Goal: Information Seeking & Learning: Learn about a topic

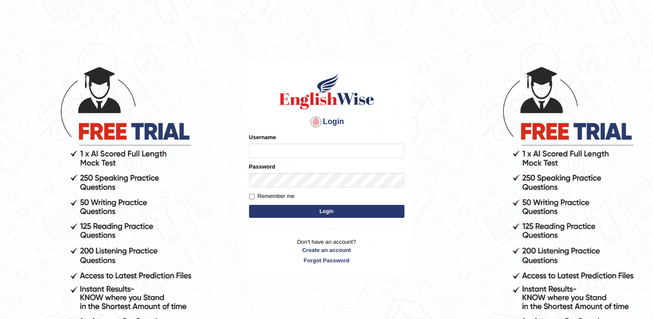
type input "Gurung28"
click at [257, 196] on label "Remember me" at bounding box center [272, 196] width 46 height 9
click at [255, 196] on input "Remember me" at bounding box center [252, 196] width 6 height 6
checkbox input "true"
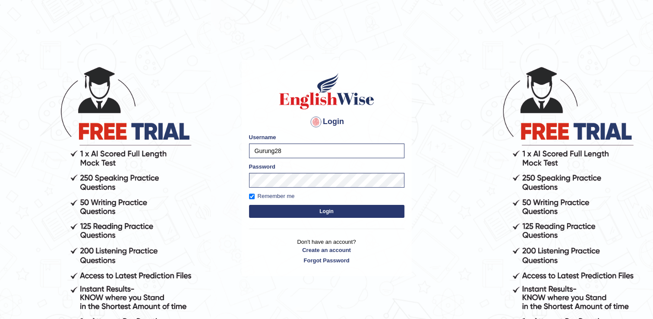
click at [263, 207] on button "Login" at bounding box center [326, 211] width 155 height 13
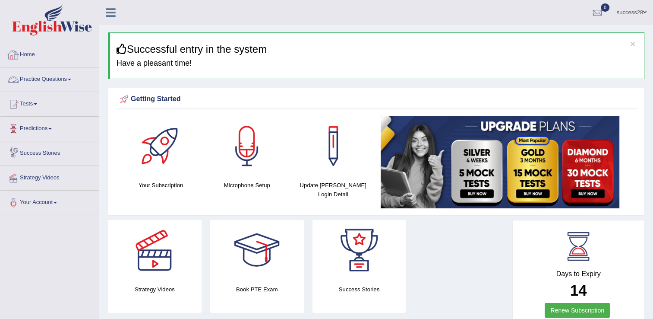
click at [44, 77] on link "Practice Questions" at bounding box center [49, 78] width 98 height 22
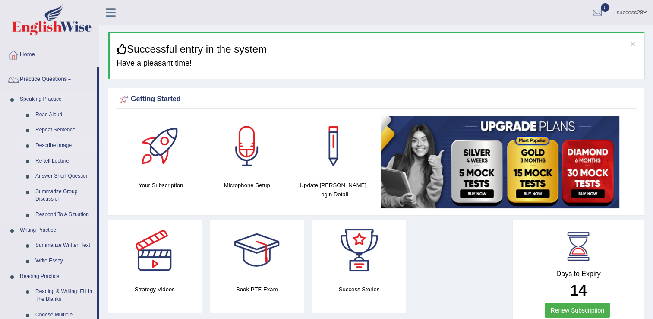
drag, startPoint x: 44, startPoint y: 77, endPoint x: 47, endPoint y: 142, distance: 65.3
click at [47, 142] on li "Practice Questions Speaking Practice Read Aloud Repeat Sentence Describe Image …" at bounding box center [49, 310] width 98 height 486
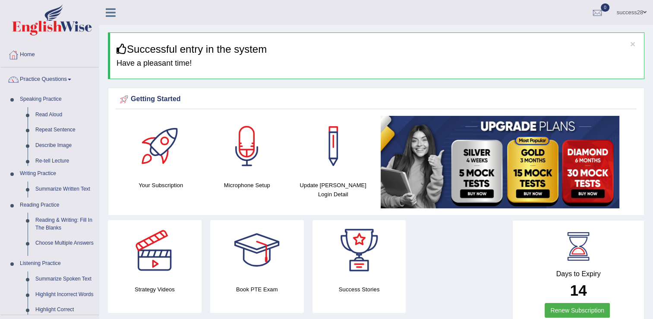
click at [47, 142] on ul "Home Practice Questions Speaking Practice Read Aloud Repeat Sentence Describe I…" at bounding box center [49, 240] width 98 height 395
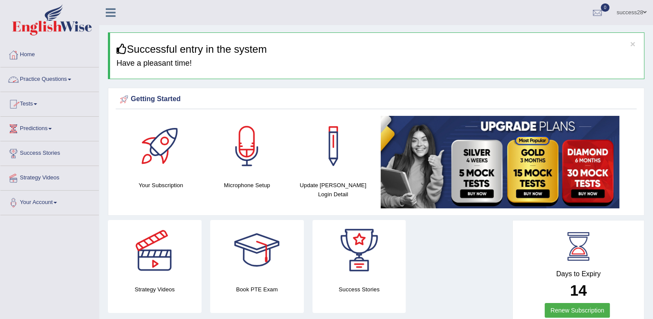
click at [60, 78] on link "Practice Questions" at bounding box center [49, 78] width 98 height 22
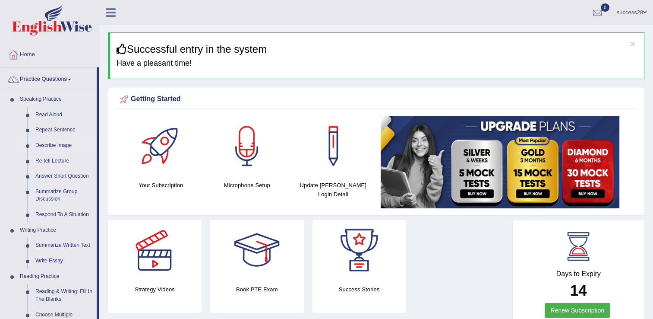
click at [40, 143] on link "Describe Image" at bounding box center [64, 146] width 65 height 16
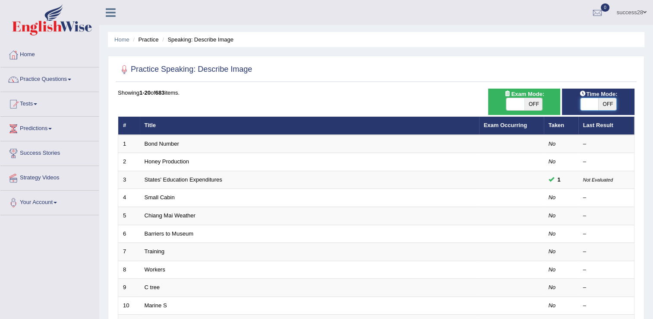
click at [596, 103] on span at bounding box center [590, 104] width 18 height 12
checkbox input "true"
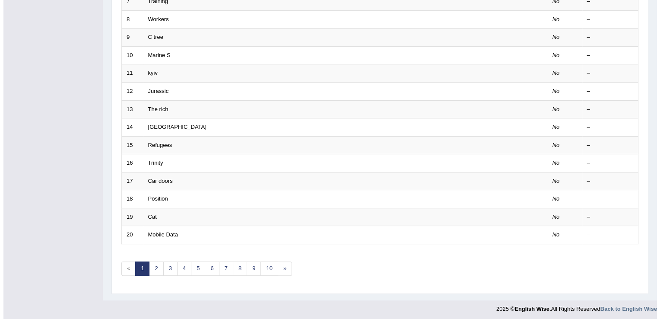
scroll to position [250, 0]
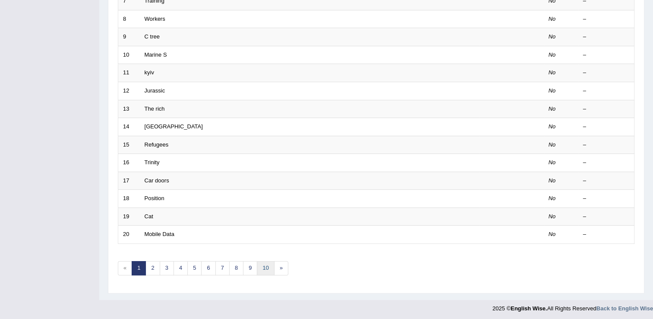
click at [269, 264] on link "10" at bounding box center [265, 268] width 17 height 14
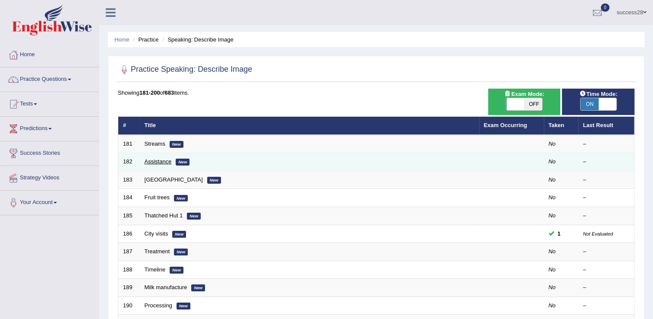
click at [166, 160] on link "Assistance" at bounding box center [158, 161] width 27 height 6
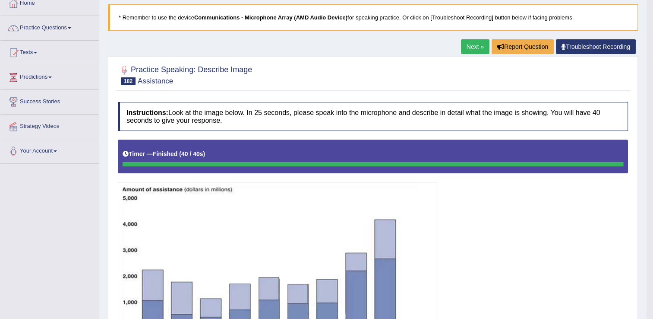
scroll to position [51, 0]
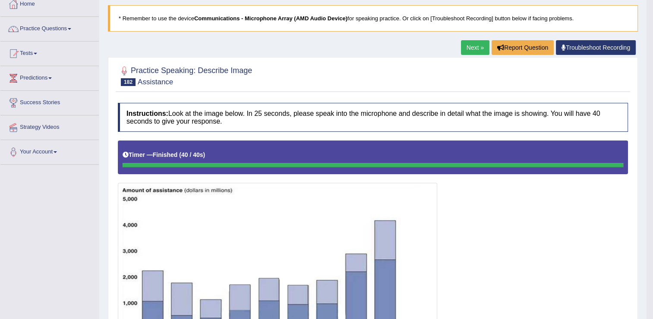
click at [469, 47] on link "Next »" at bounding box center [475, 47] width 29 height 15
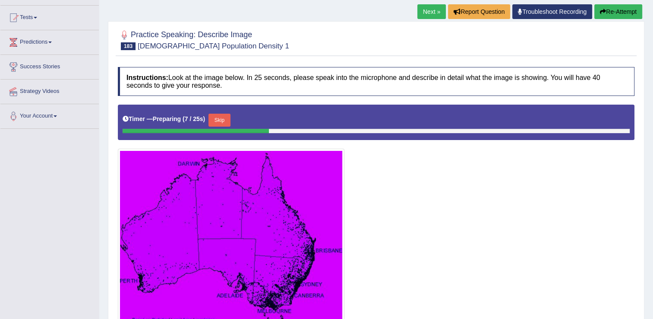
scroll to position [86, 0]
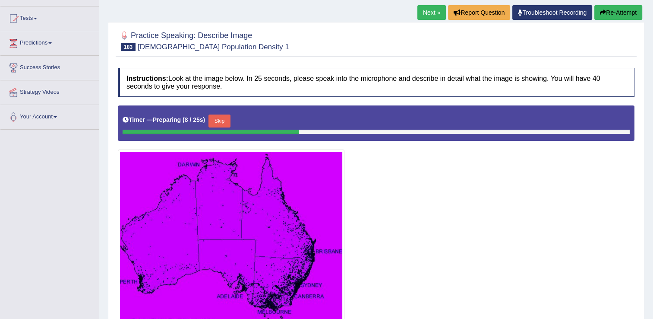
click at [423, 9] on link "Next »" at bounding box center [432, 12] width 29 height 15
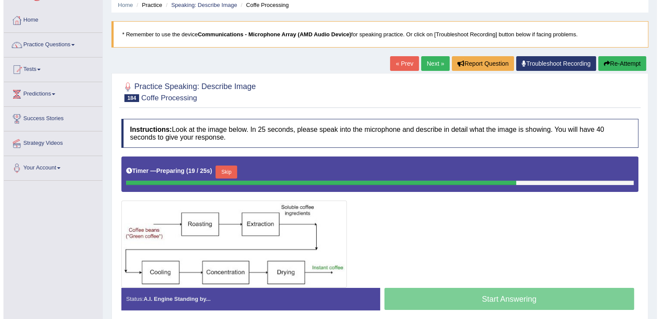
scroll to position [52, 0]
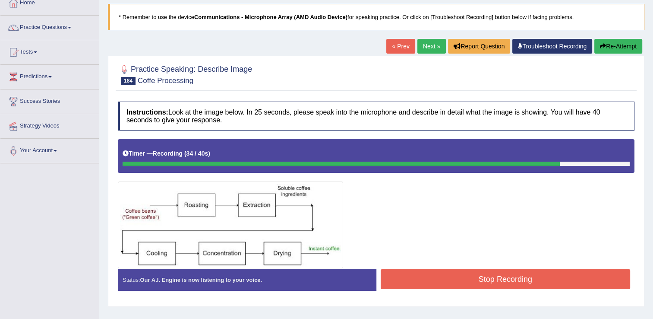
click at [485, 278] on button "Stop Recording" at bounding box center [506, 279] width 250 height 20
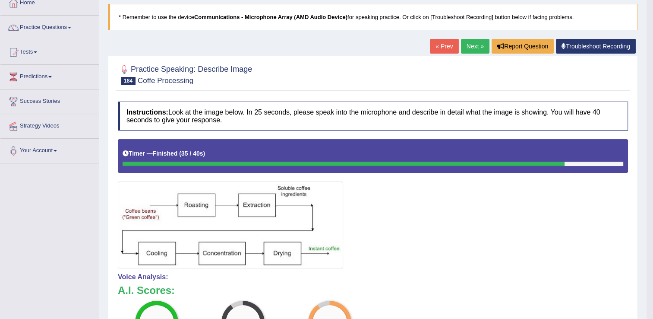
scroll to position [39, 0]
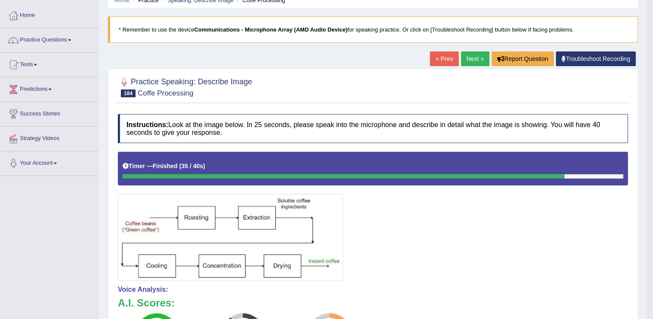
click at [473, 57] on link "Next »" at bounding box center [475, 58] width 29 height 15
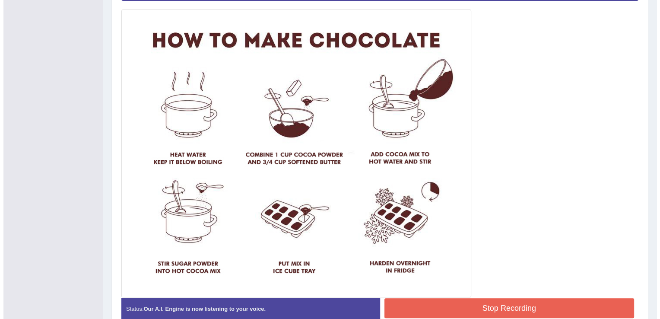
scroll to position [225, 0]
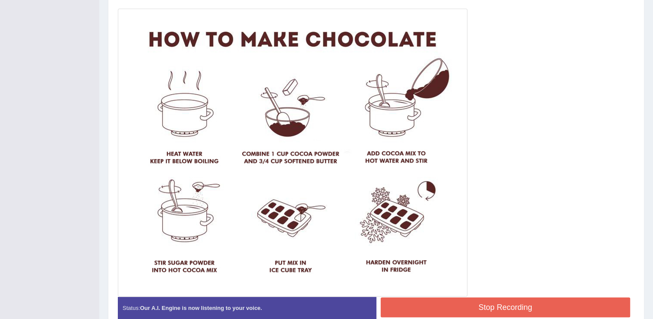
click at [485, 307] on button "Stop Recording" at bounding box center [506, 307] width 250 height 20
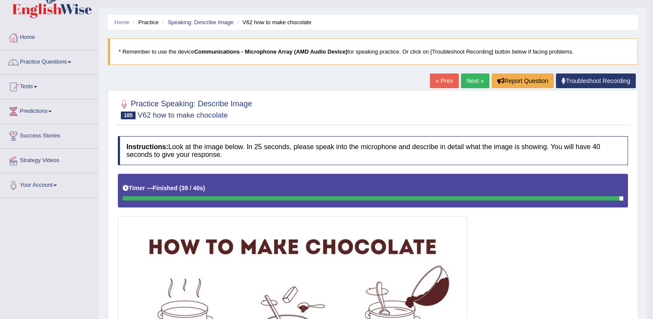
scroll to position [35, 0]
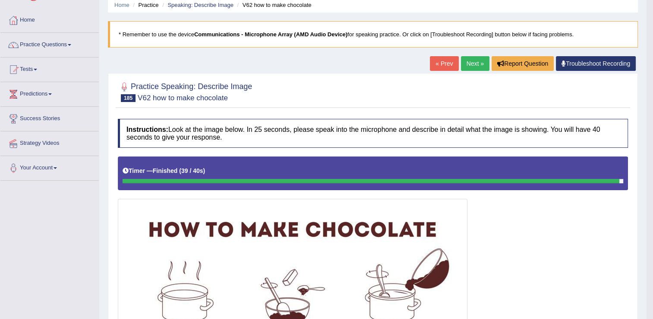
click at [475, 66] on link "Next »" at bounding box center [475, 63] width 29 height 15
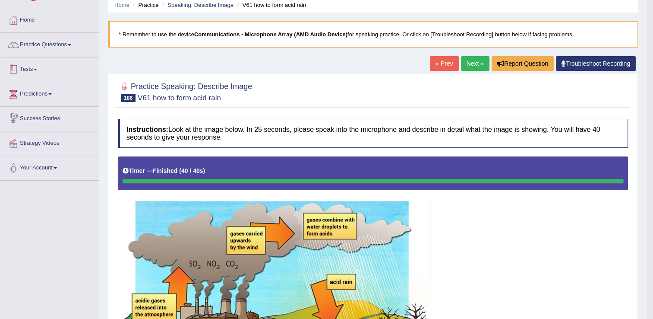
scroll to position [17, 0]
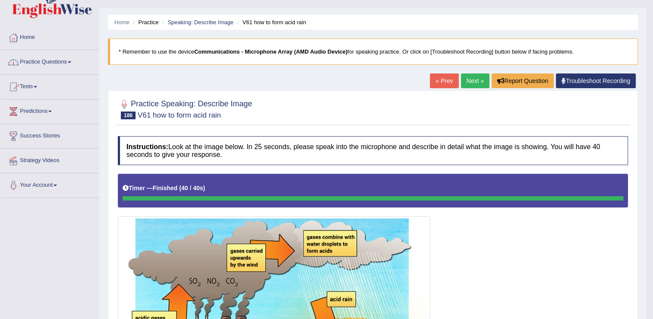
click at [58, 60] on link "Practice Questions" at bounding box center [49, 61] width 98 height 22
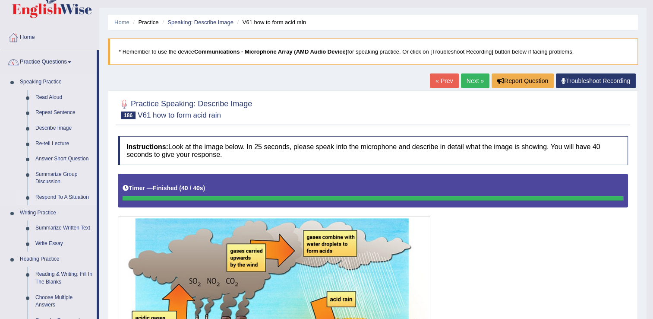
click at [41, 198] on link "Respond To A Situation" at bounding box center [64, 198] width 65 height 16
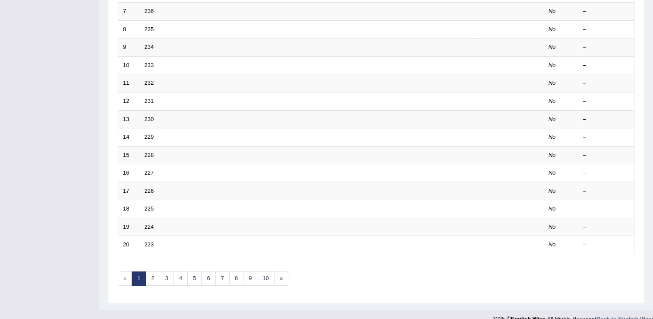
scroll to position [250, 0]
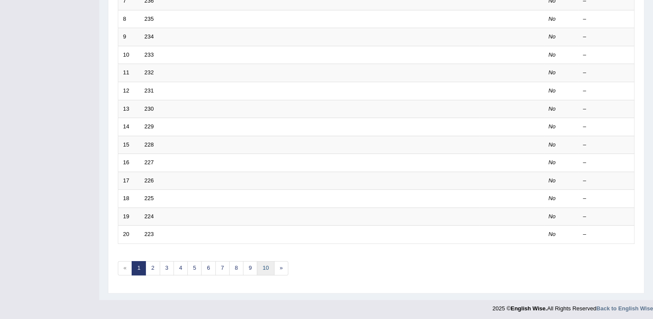
click at [261, 262] on link "10" at bounding box center [265, 268] width 17 height 14
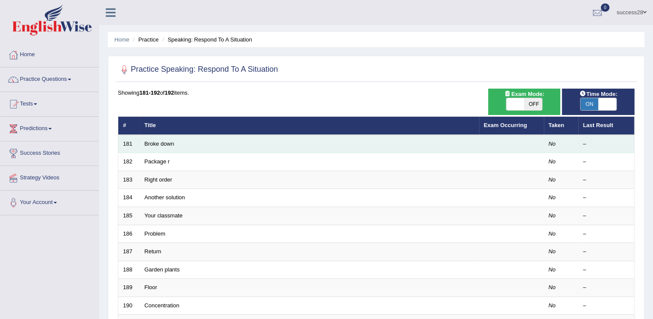
click at [162, 139] on td "Broke down" at bounding box center [309, 144] width 339 height 18
click at [161, 142] on link "Broke down" at bounding box center [160, 143] width 30 height 6
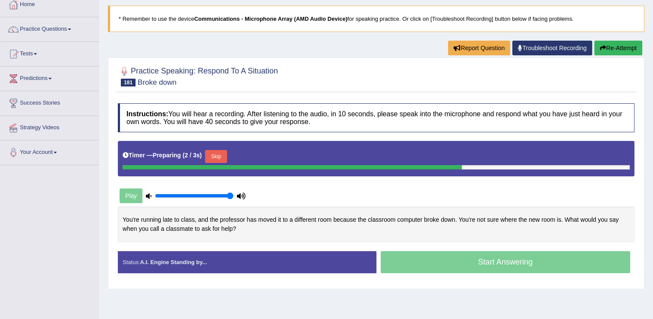
scroll to position [52, 0]
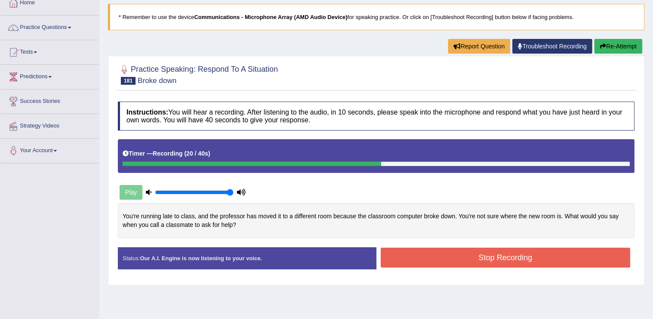
click at [522, 252] on button "Stop Recording" at bounding box center [506, 257] width 250 height 20
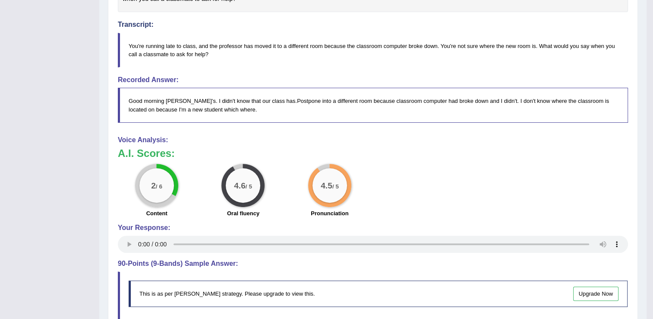
scroll to position [294, 0]
